Goal: Check status: Check status

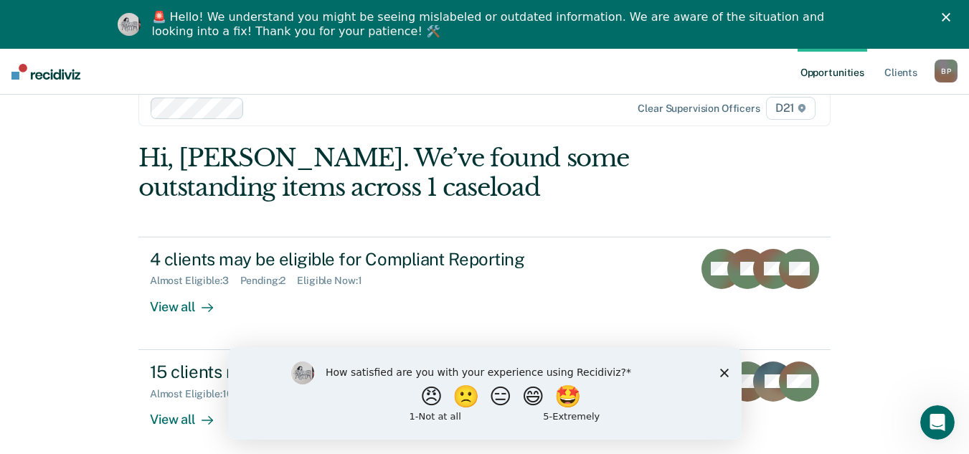
scroll to position [49, 0]
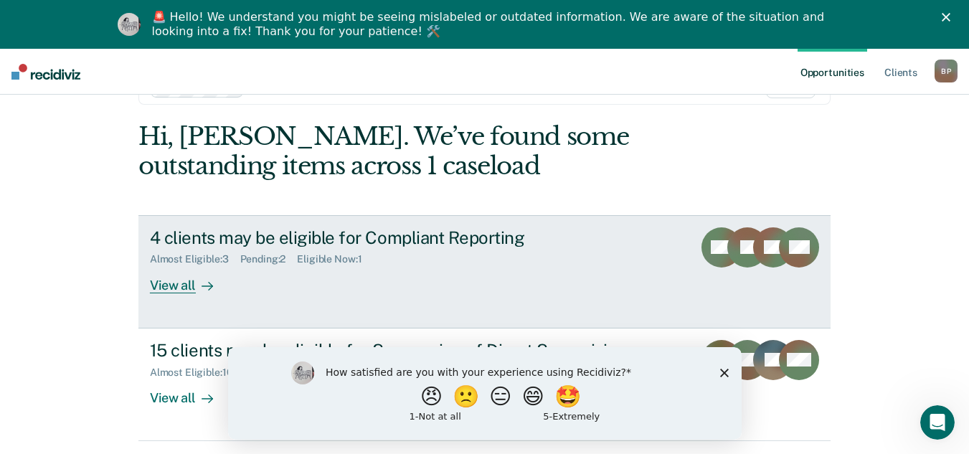
click at [202, 285] on icon at bounding box center [207, 286] width 11 height 11
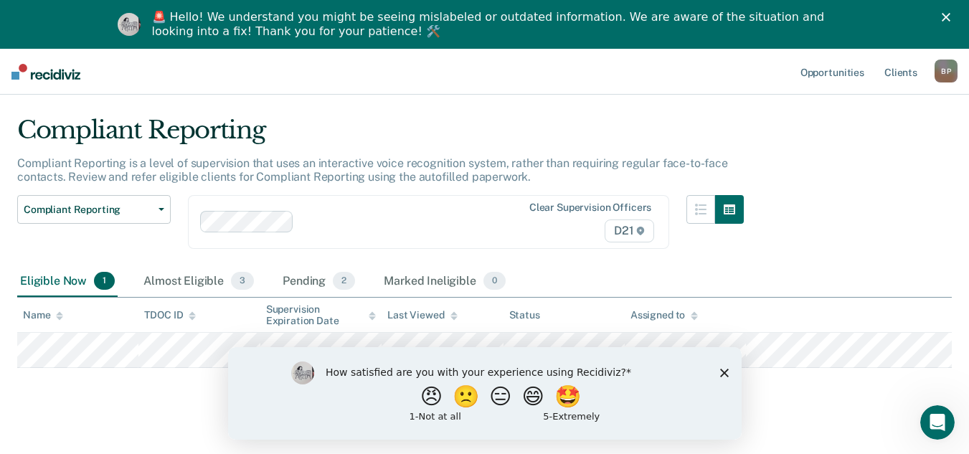
scroll to position [50, 0]
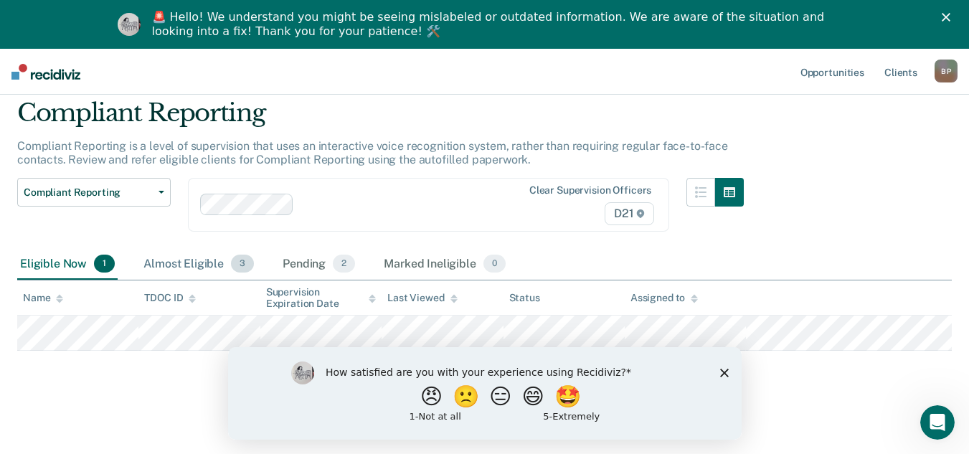
click at [188, 263] on div "Almost Eligible 3" at bounding box center [199, 265] width 116 height 32
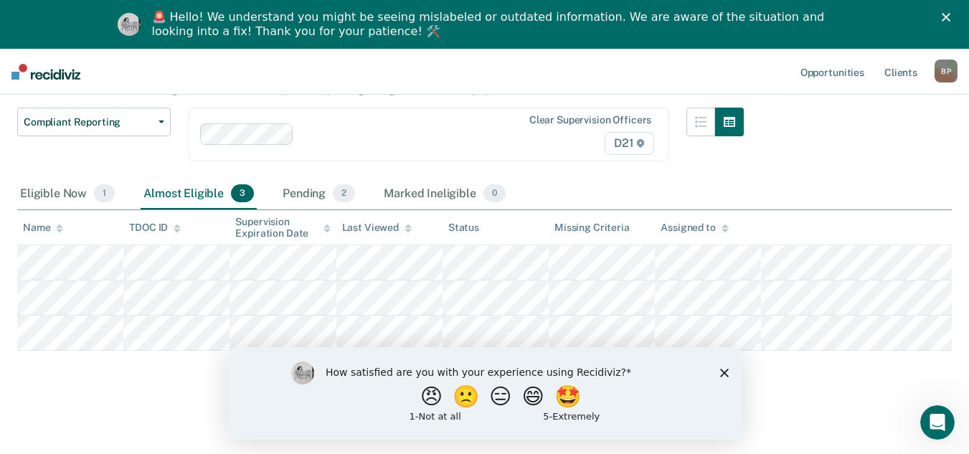
scroll to position [140, 0]
click at [724, 370] on icon "Close survey" at bounding box center [724, 372] width 9 height 9
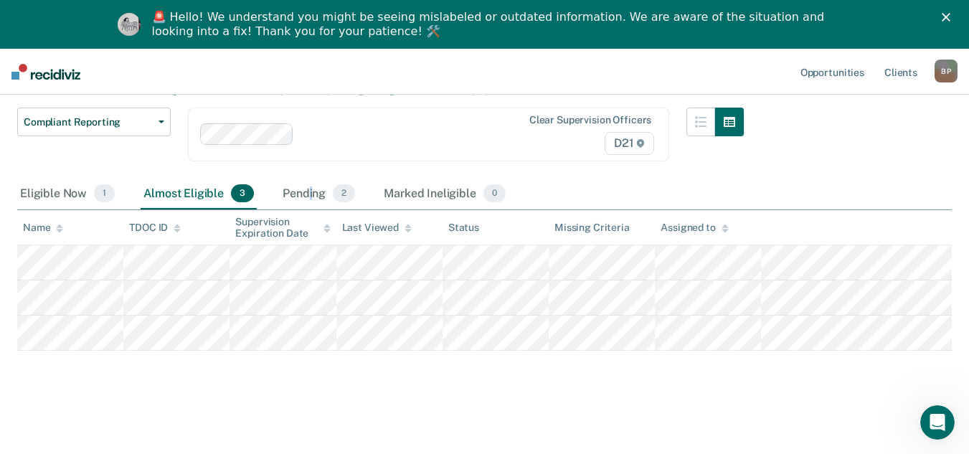
click at [310, 179] on div "Pending 2" at bounding box center [319, 195] width 78 height 32
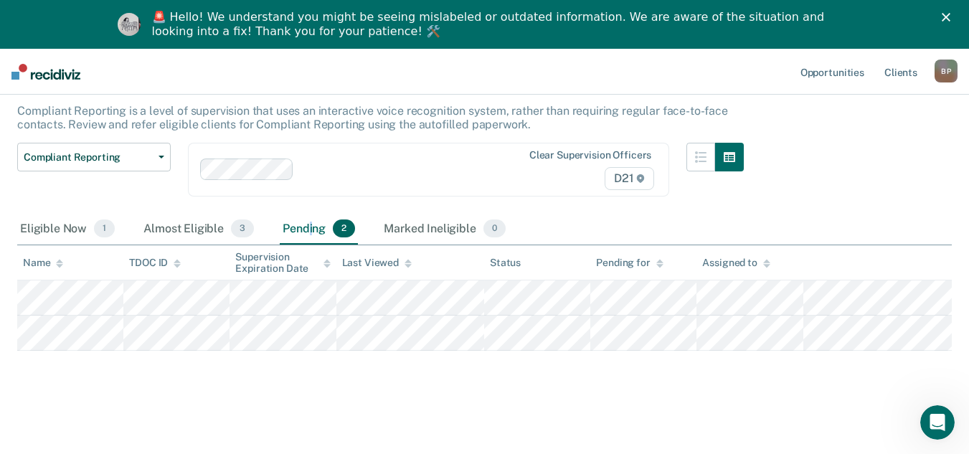
scroll to position [85, 0]
click at [433, 231] on div "Marked Ineligible 0" at bounding box center [445, 230] width 128 height 32
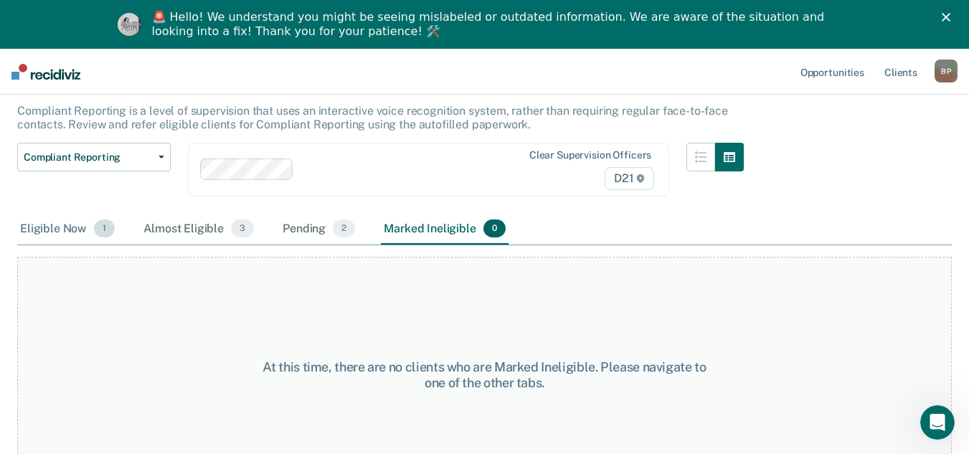
click at [65, 229] on div "Eligible Now 1" at bounding box center [67, 230] width 100 height 32
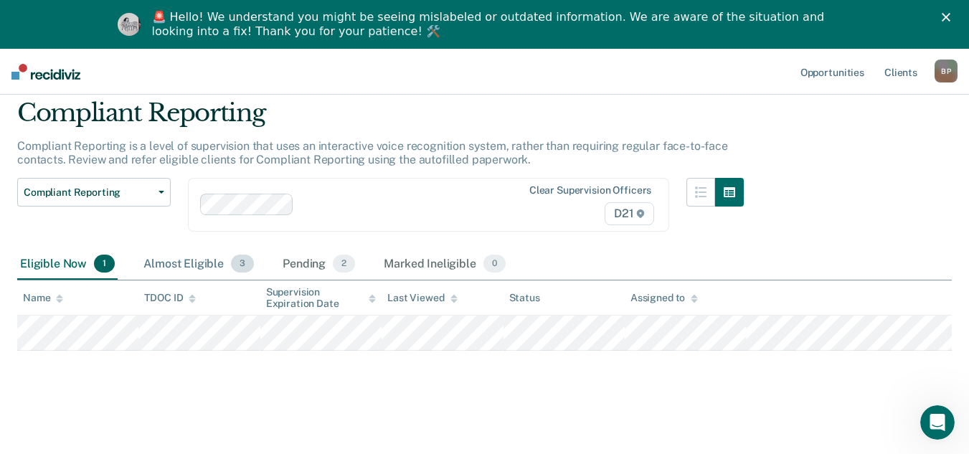
click at [204, 266] on div "Almost Eligible 3" at bounding box center [199, 265] width 116 height 32
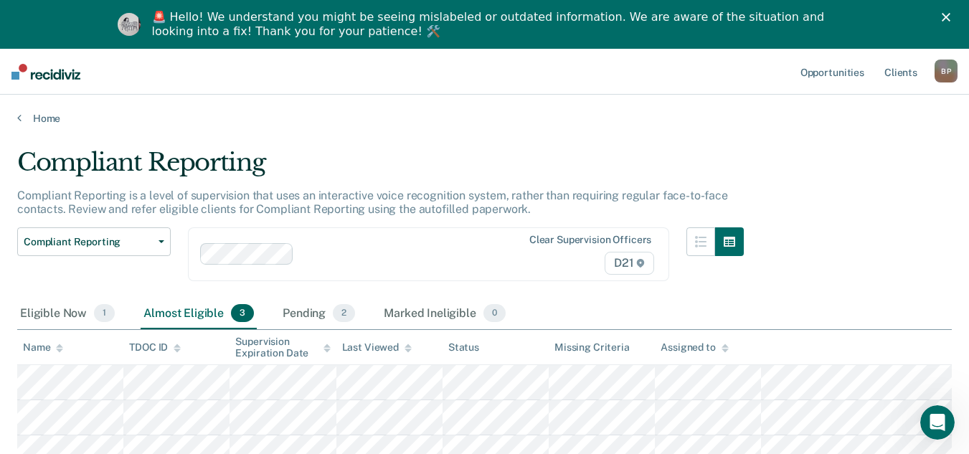
scroll to position [140, 0]
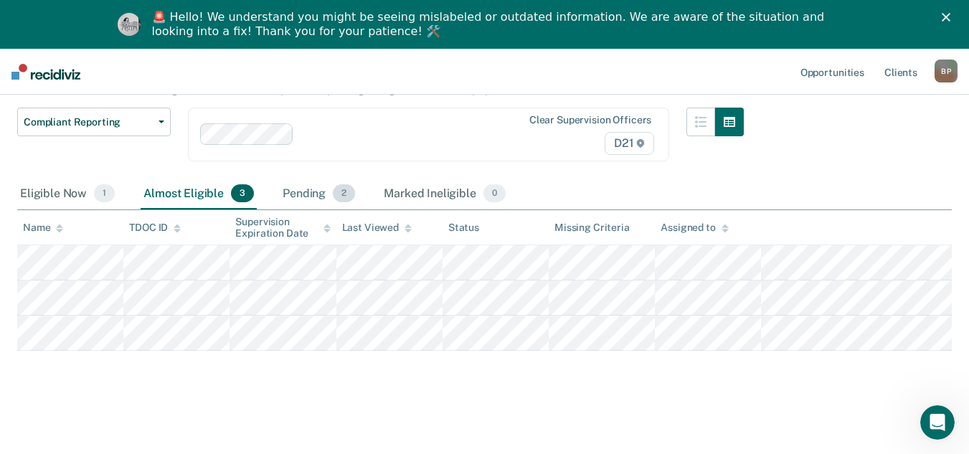
click at [306, 179] on div "Pending 2" at bounding box center [319, 195] width 78 height 32
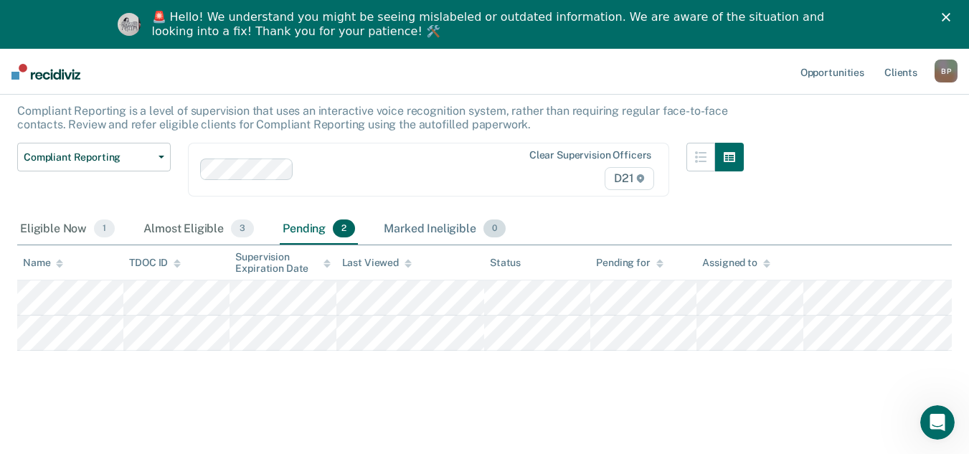
click at [431, 222] on div "Marked Ineligible 0" at bounding box center [445, 230] width 128 height 32
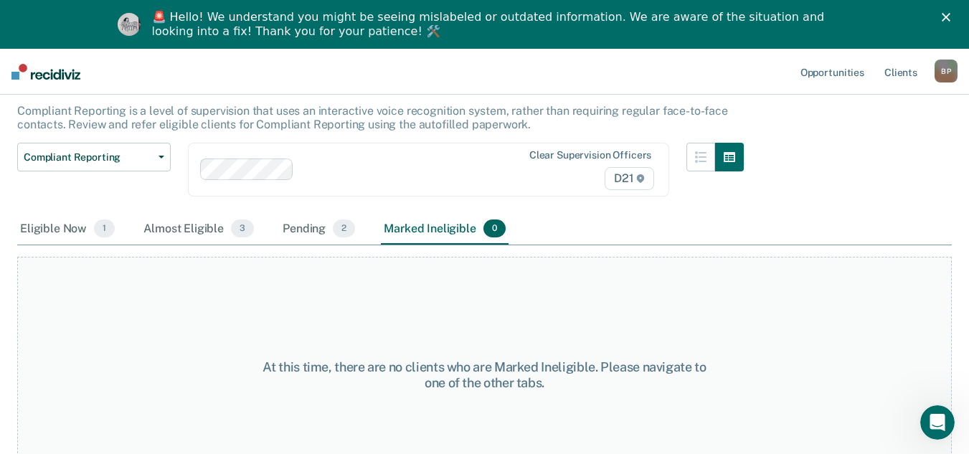
click at [263, 227] on div "Eligible Now 1 Almost Eligible 3 Pending 2 Marked Ineligible 0" at bounding box center [263, 230] width 492 height 32
click at [290, 227] on div "Pending 2" at bounding box center [319, 230] width 78 height 32
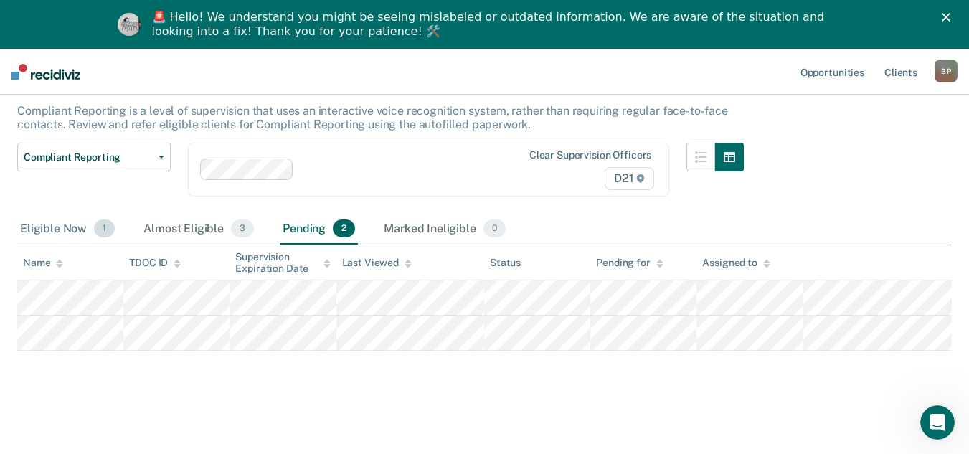
click at [72, 225] on div "Eligible Now 1" at bounding box center [67, 230] width 100 height 32
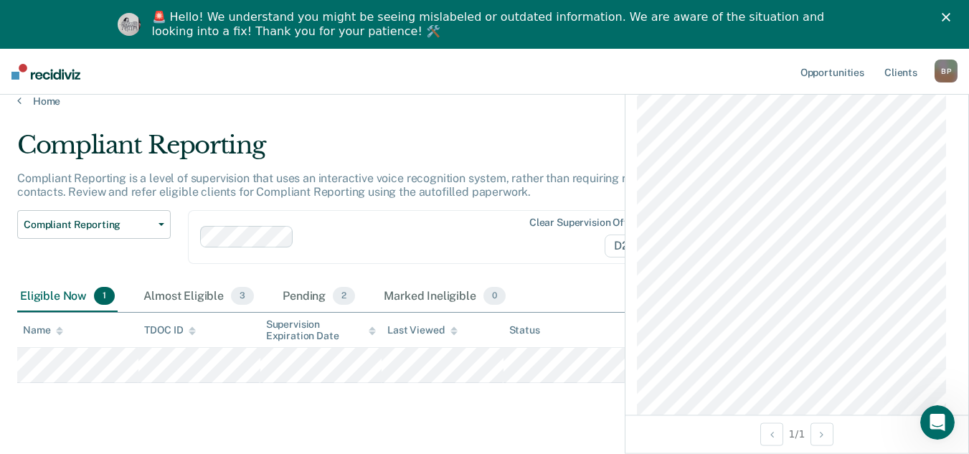
scroll to position [0, 0]
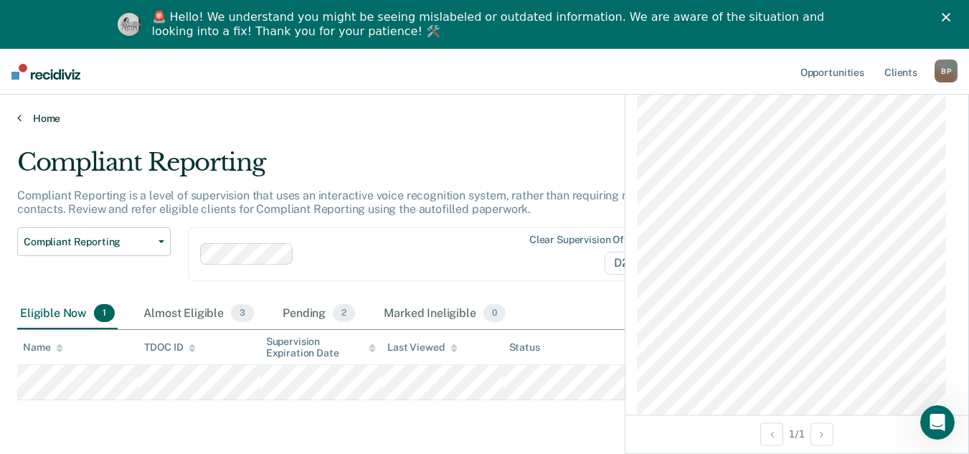
click at [51, 120] on link "Home" at bounding box center [484, 118] width 935 height 13
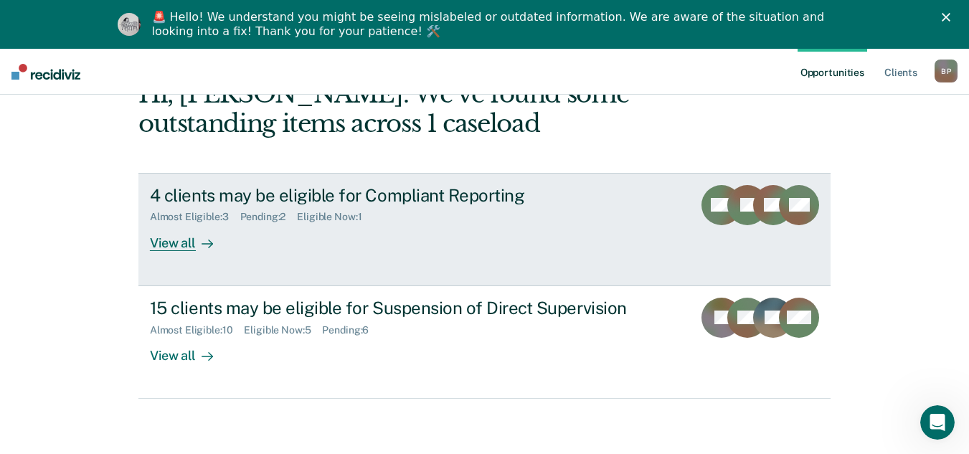
scroll to position [93, 0]
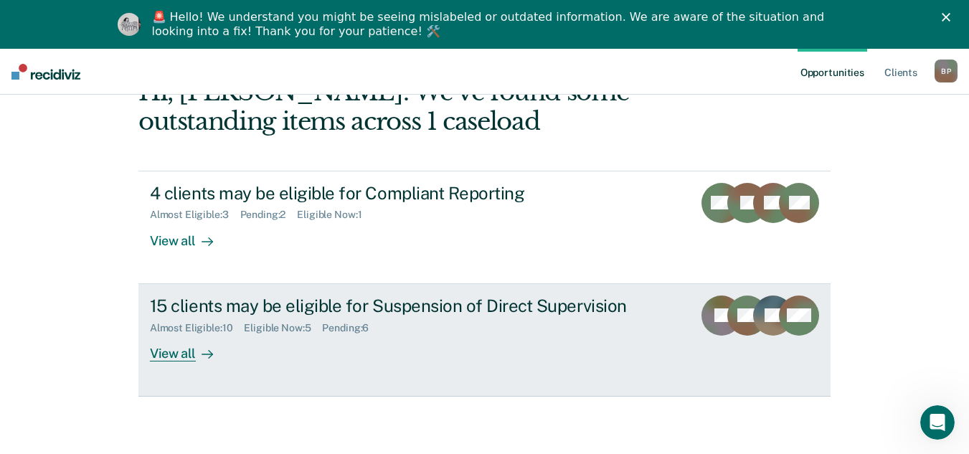
click at [182, 358] on div "View all" at bounding box center [190, 348] width 80 height 28
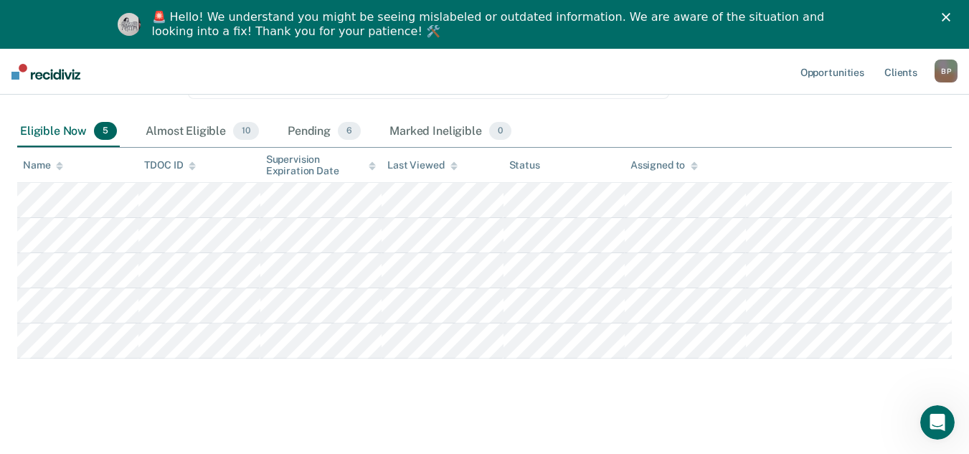
scroll to position [190, 0]
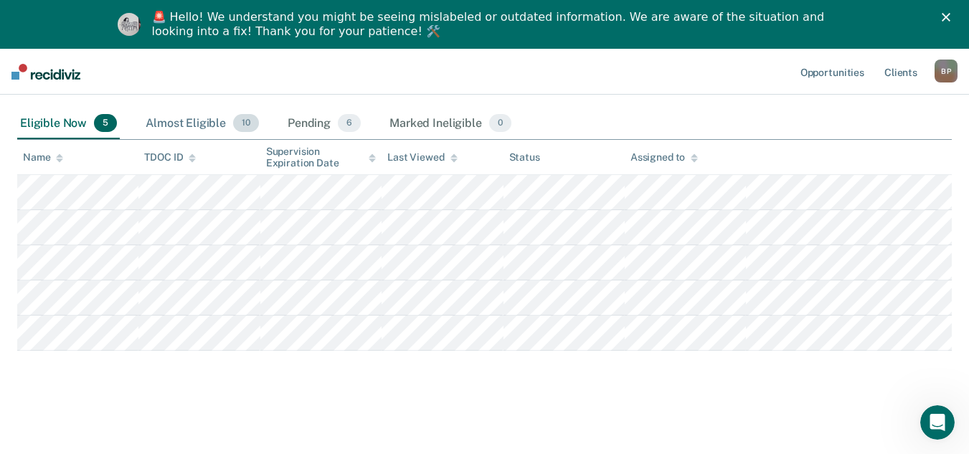
click at [171, 123] on div "Almost Eligible 10" at bounding box center [202, 124] width 119 height 32
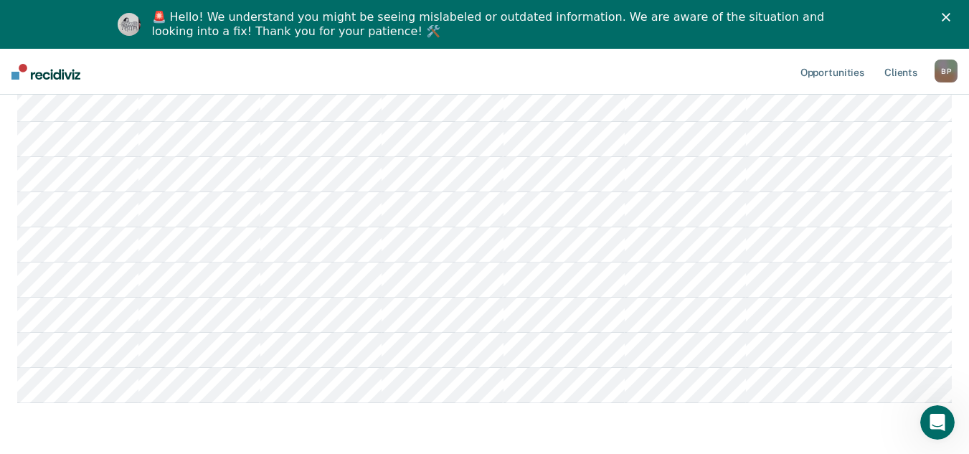
scroll to position [405, 0]
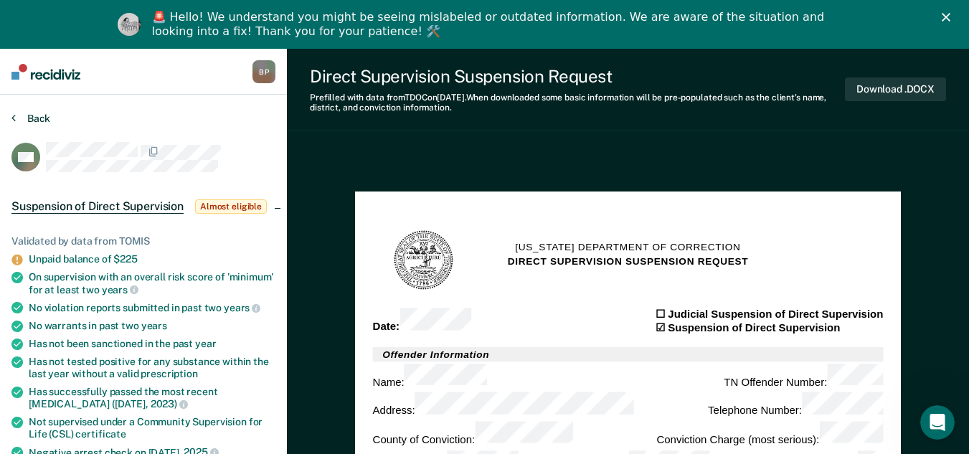
click at [34, 121] on button "Back" at bounding box center [30, 118] width 39 height 13
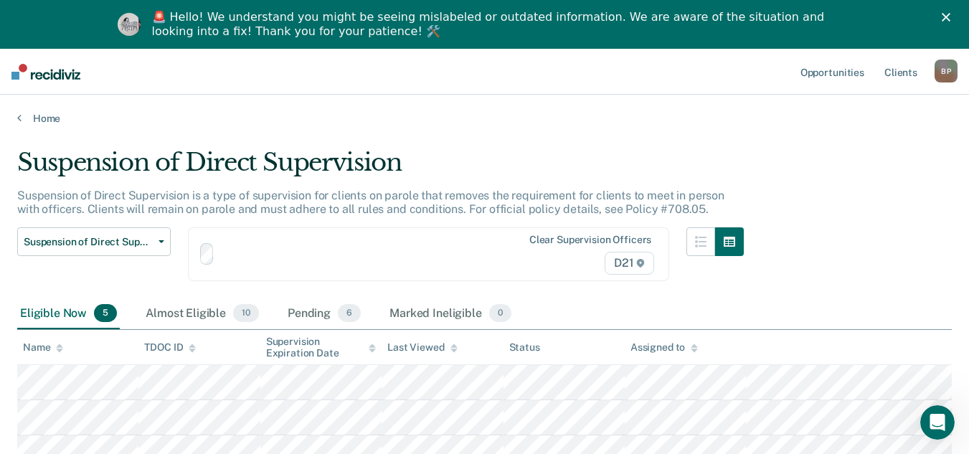
scroll to position [190, 0]
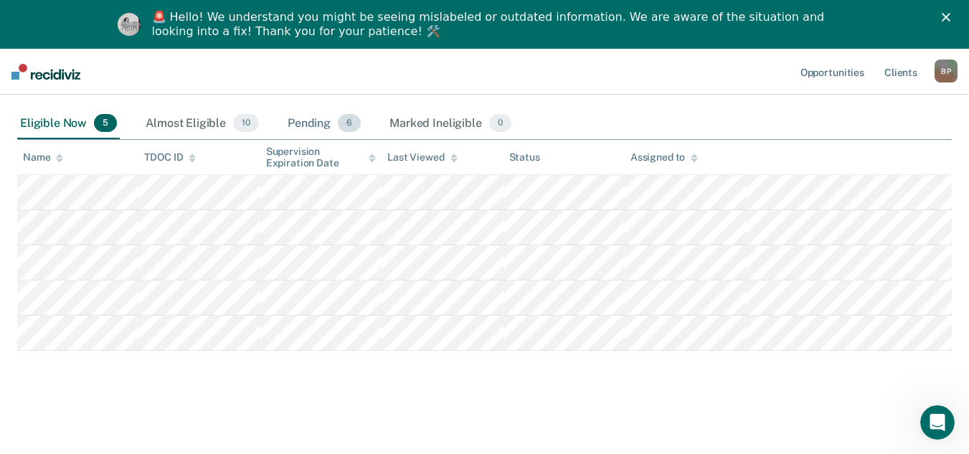
click at [302, 121] on div "Pending 6" at bounding box center [324, 124] width 79 height 32
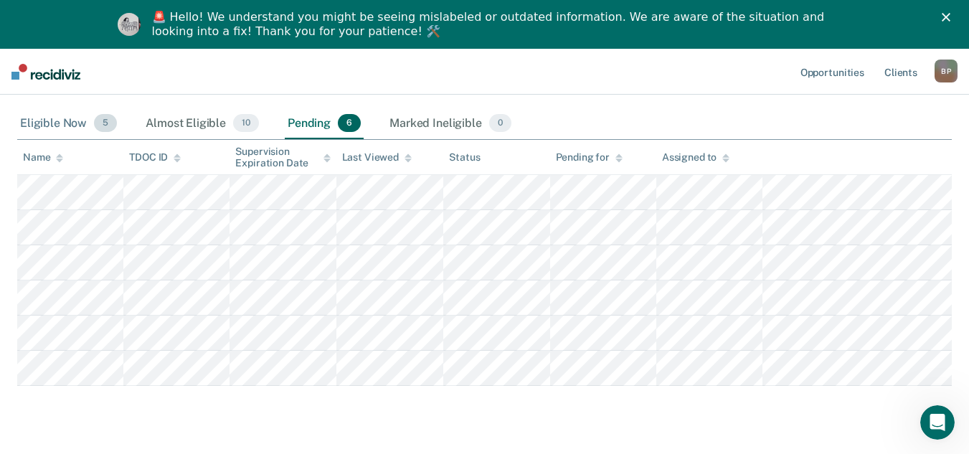
click at [62, 111] on div "Eligible Now 5" at bounding box center [68, 124] width 103 height 32
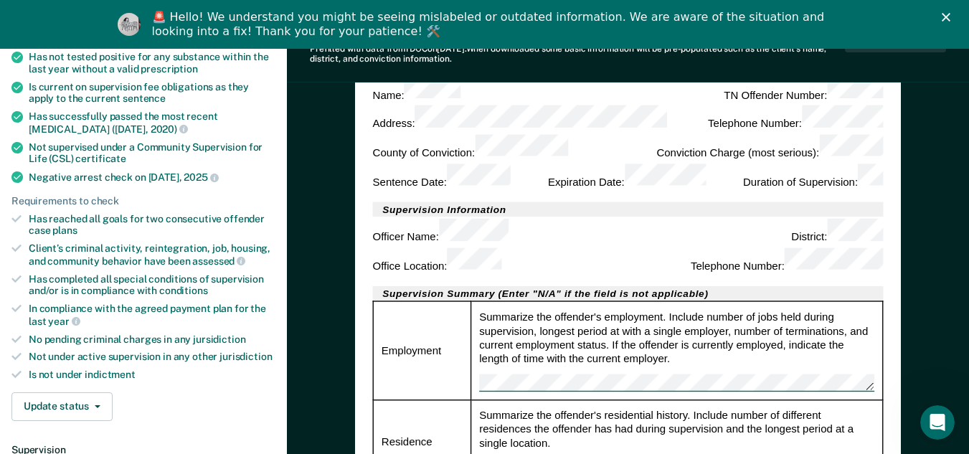
scroll to position [431, 0]
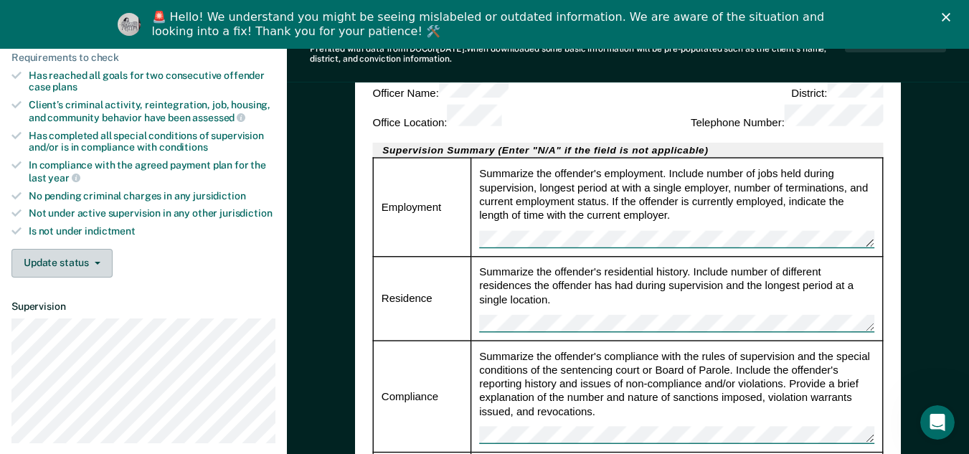
click at [95, 253] on button "Update status" at bounding box center [61, 263] width 101 height 29
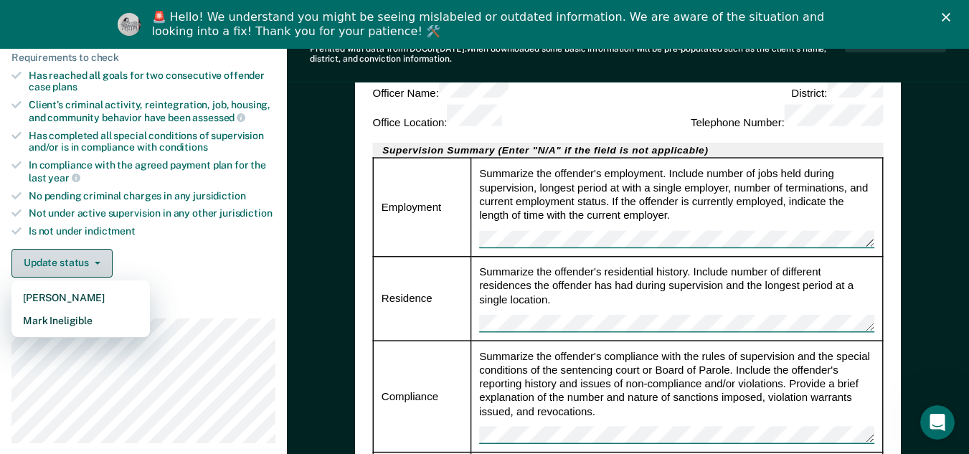
click at [99, 253] on button "Update status" at bounding box center [61, 263] width 101 height 29
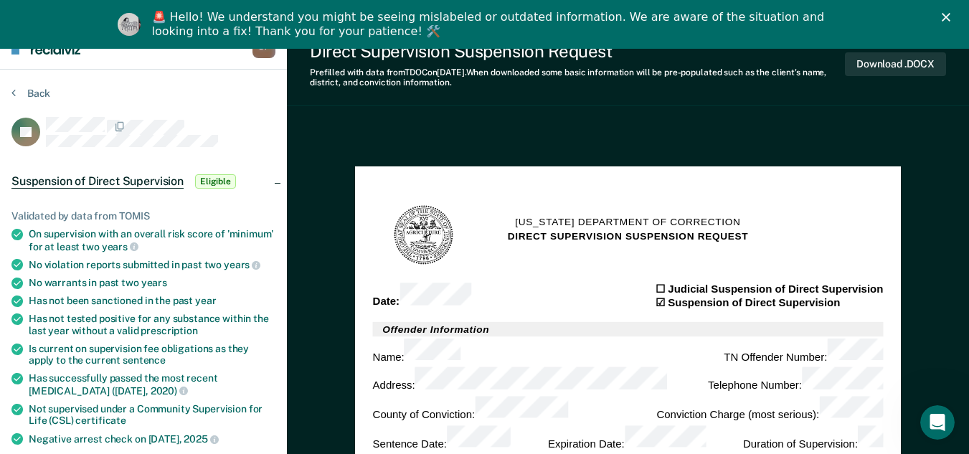
scroll to position [0, 0]
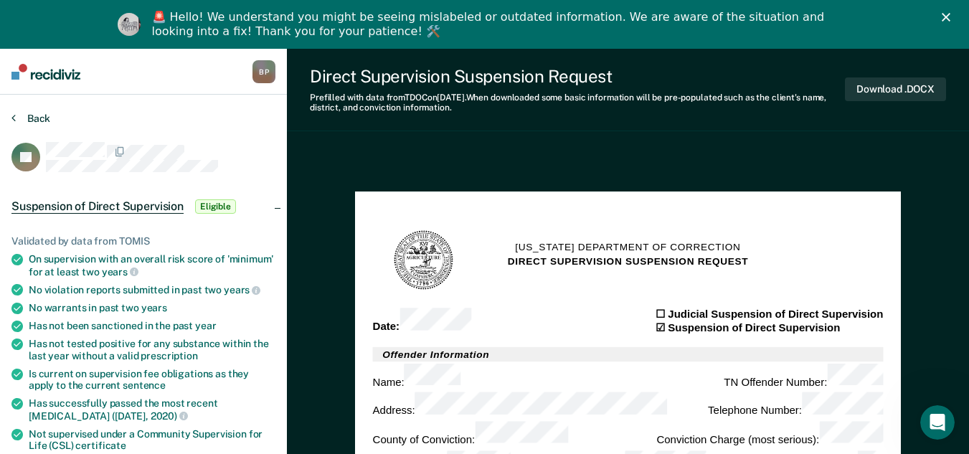
click at [31, 121] on button "Back" at bounding box center [30, 118] width 39 height 13
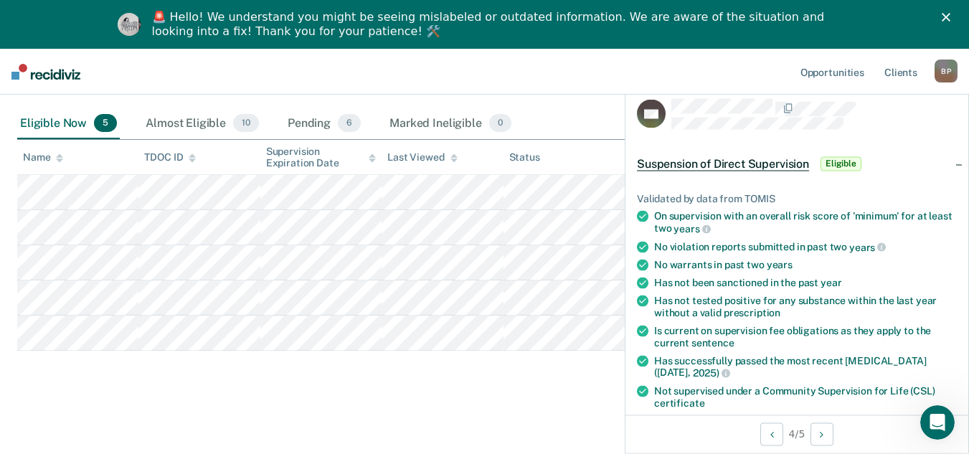
scroll to position [359, 0]
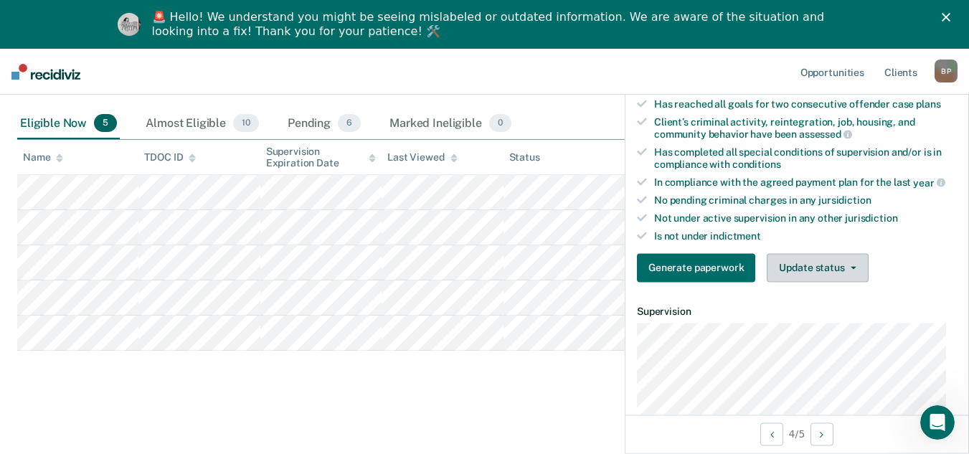
click at [834, 263] on button "Update status" at bounding box center [817, 267] width 101 height 29
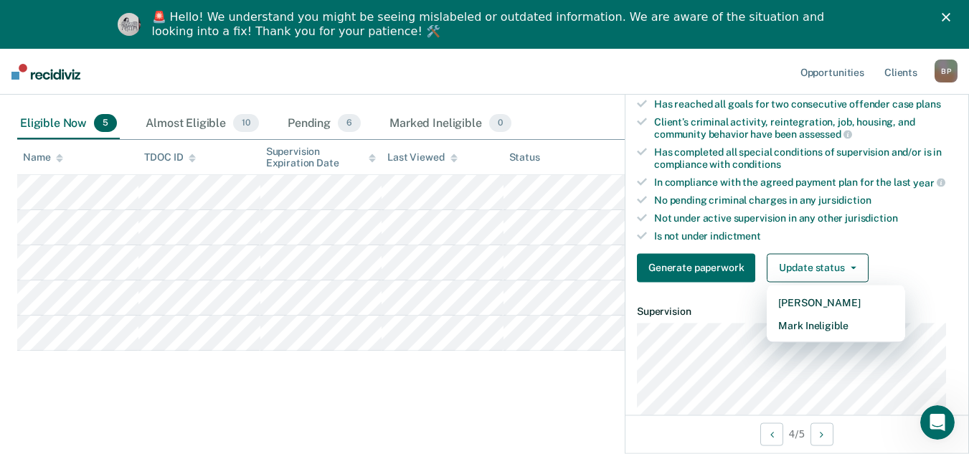
click at [401, 380] on div "Suspension of Direct Supervision Suspension of Direct Supervision is a type of …" at bounding box center [484, 175] width 935 height 435
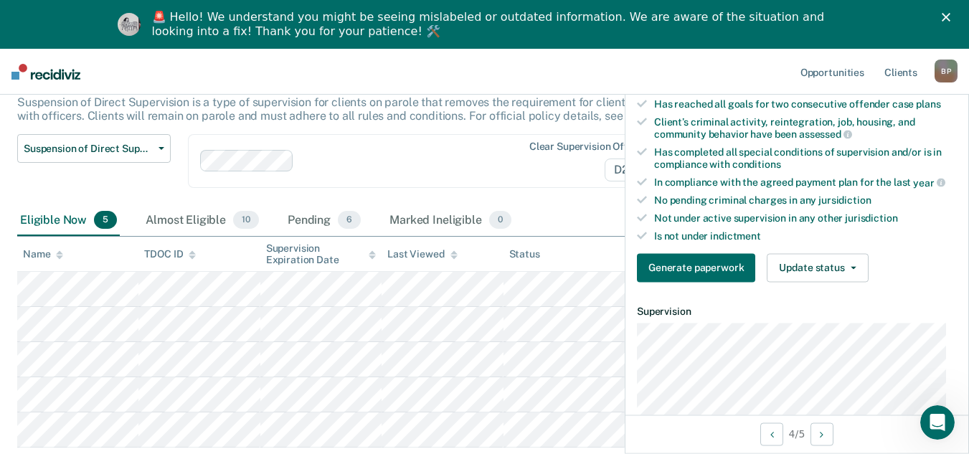
scroll to position [118, 0]
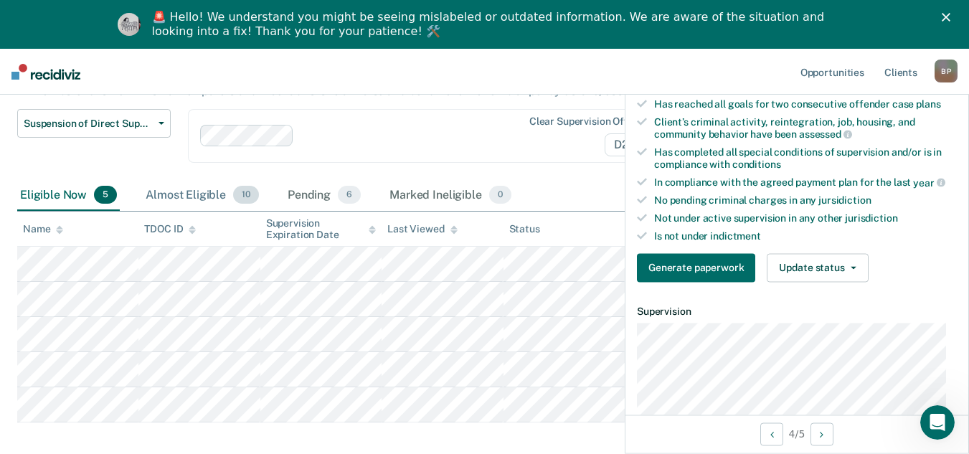
click at [197, 192] on div "Almost Eligible 10" at bounding box center [202, 196] width 119 height 32
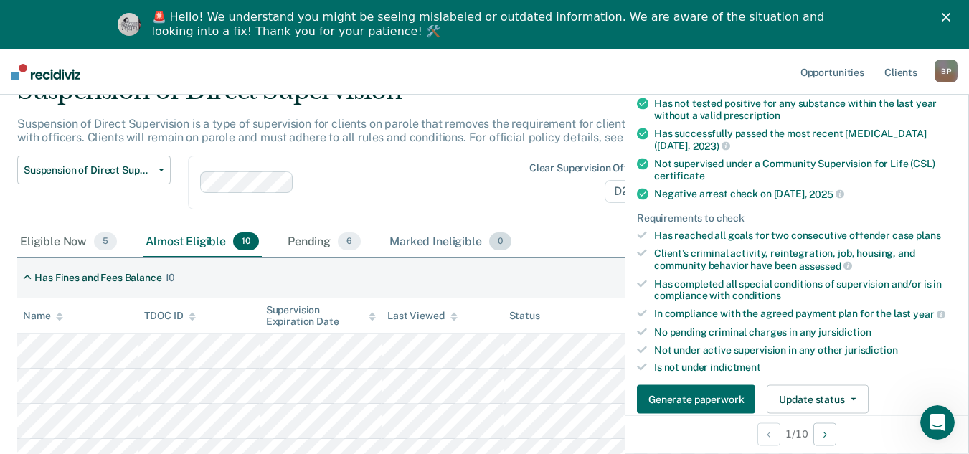
scroll to position [144, 0]
